Goal: Navigation & Orientation: Understand site structure

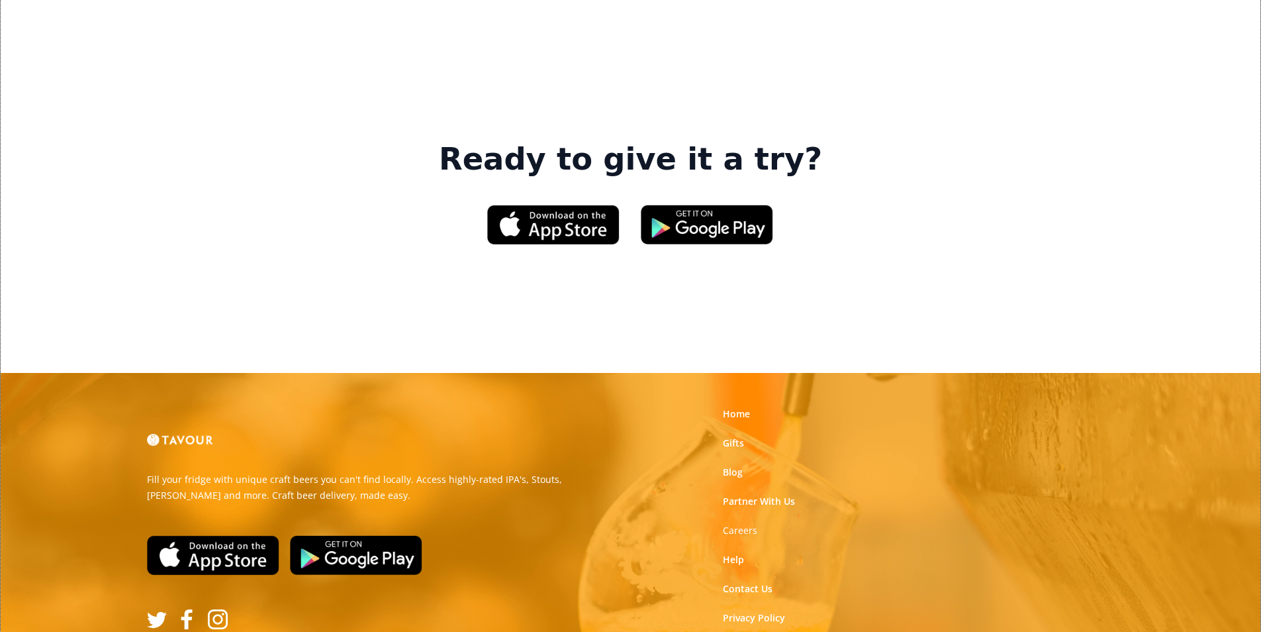
scroll to position [2004, 0]
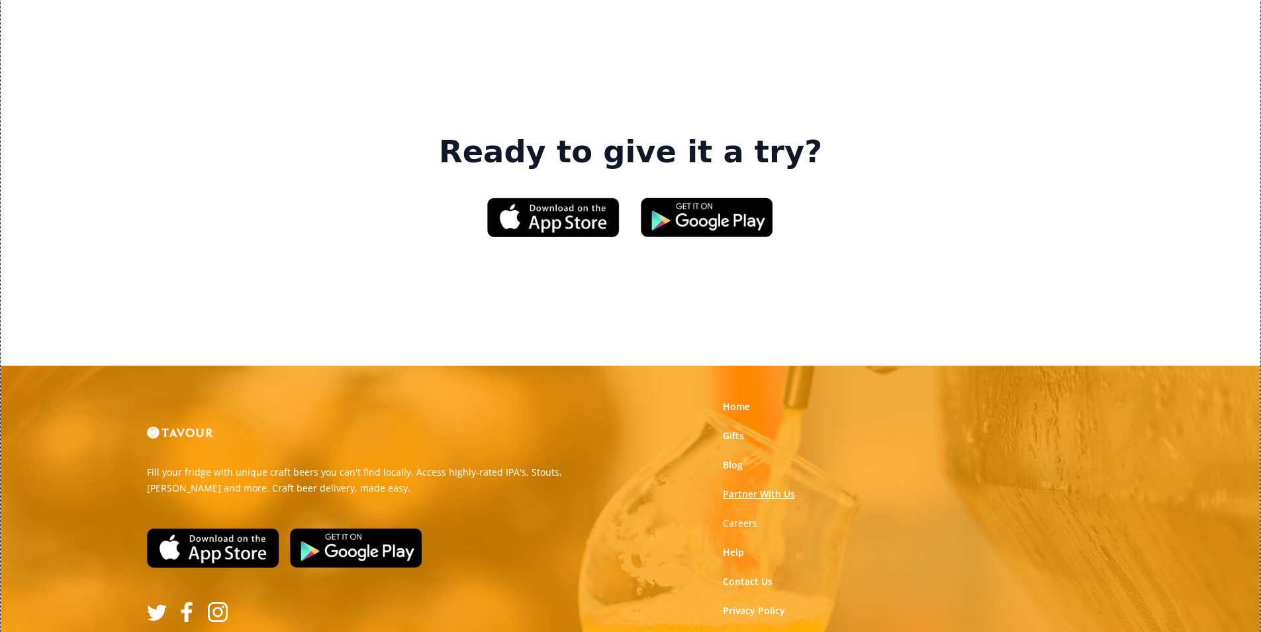
click at [738, 487] on link "Partner With Us" at bounding box center [759, 493] width 72 height 13
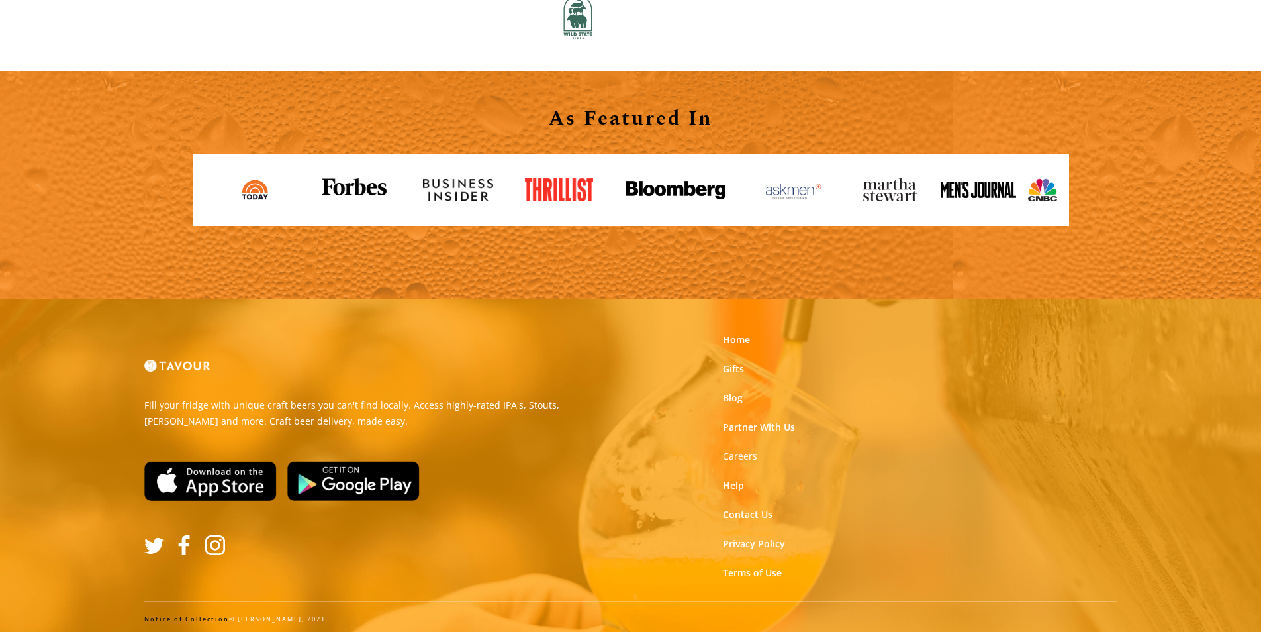
scroll to position [1461, 0]
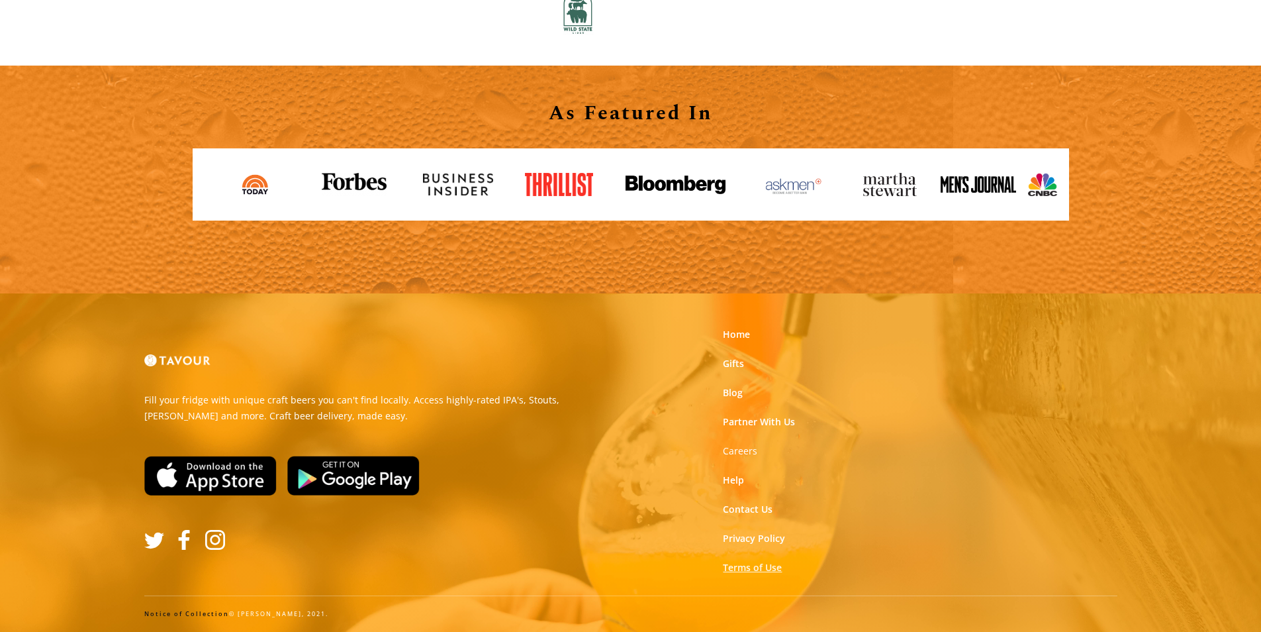
click at [740, 569] on link "Terms of Use" at bounding box center [752, 567] width 59 height 13
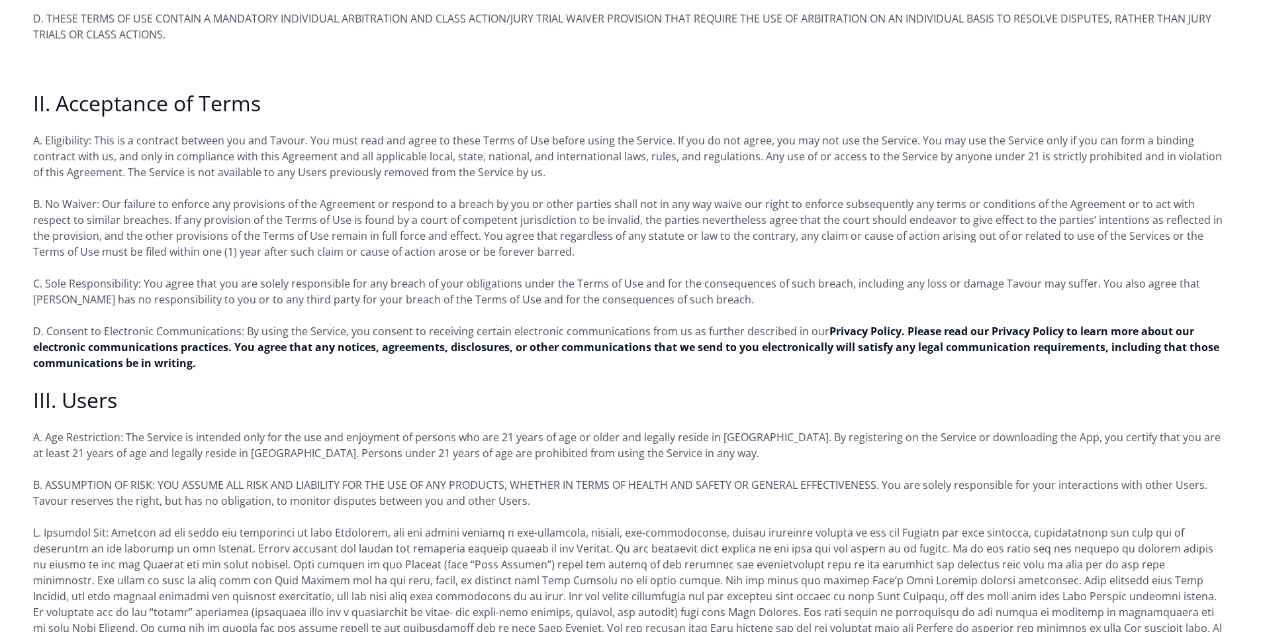
scroll to position [728, 0]
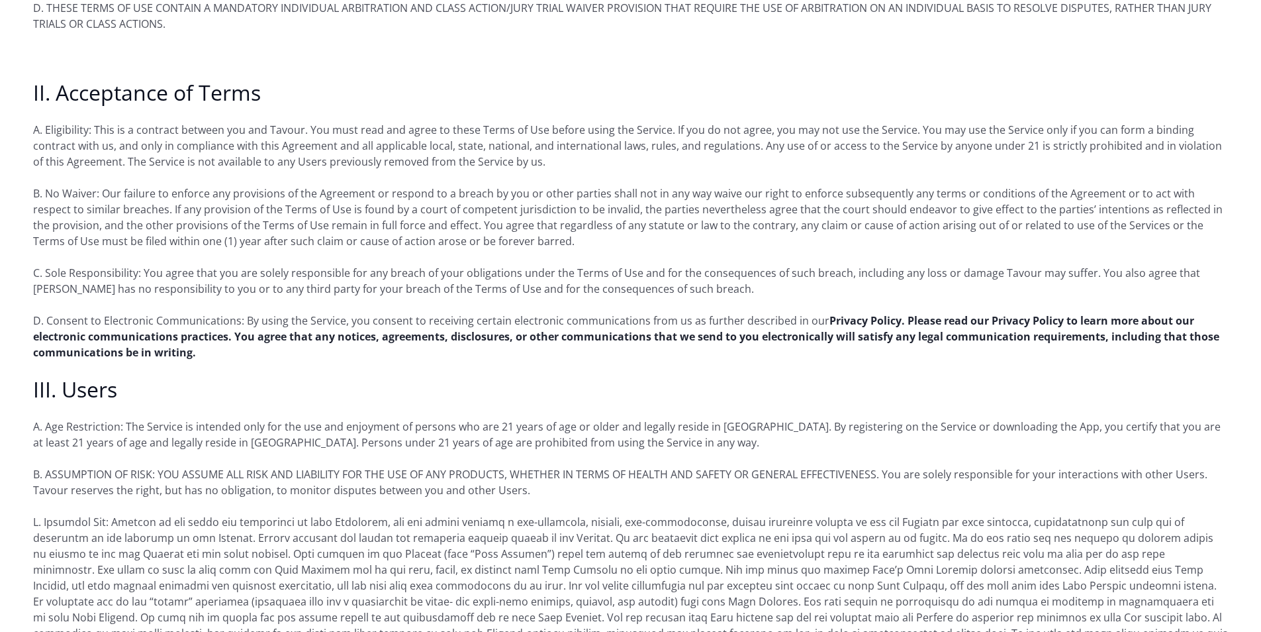
click at [54, 321] on strong "Privacy Policy. Please read our Privacy Policy to learn more about our electron…" at bounding box center [626, 336] width 1187 height 46
